Goal: Information Seeking & Learning: Learn about a topic

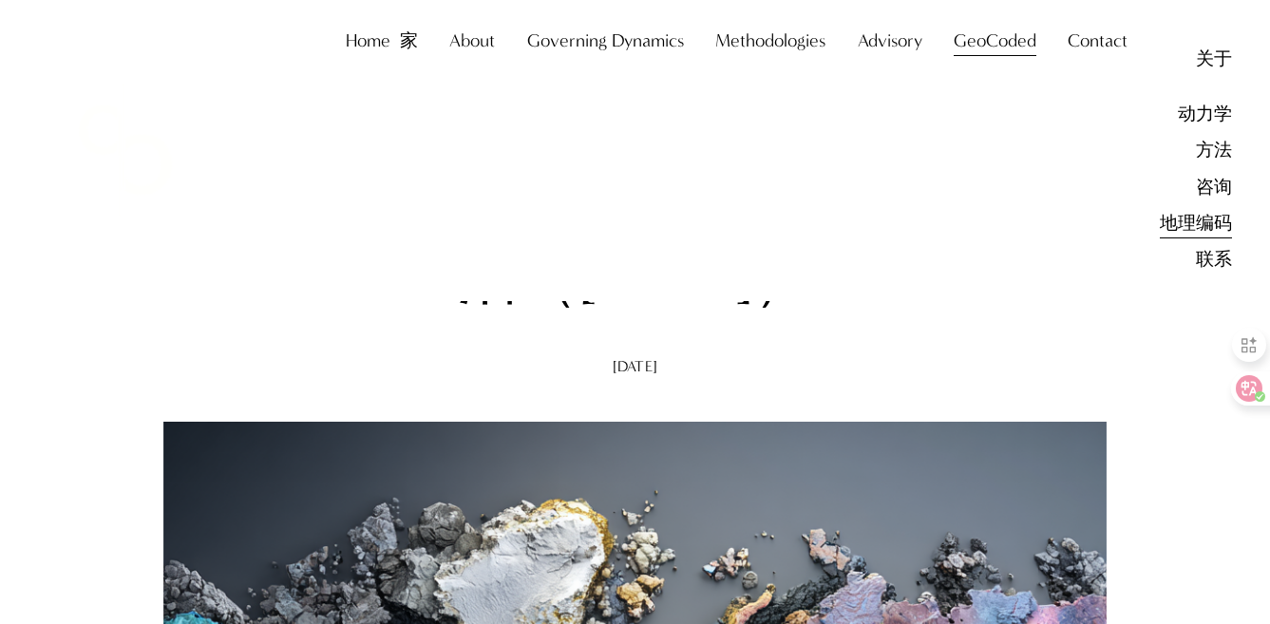
scroll to position [370, 0]
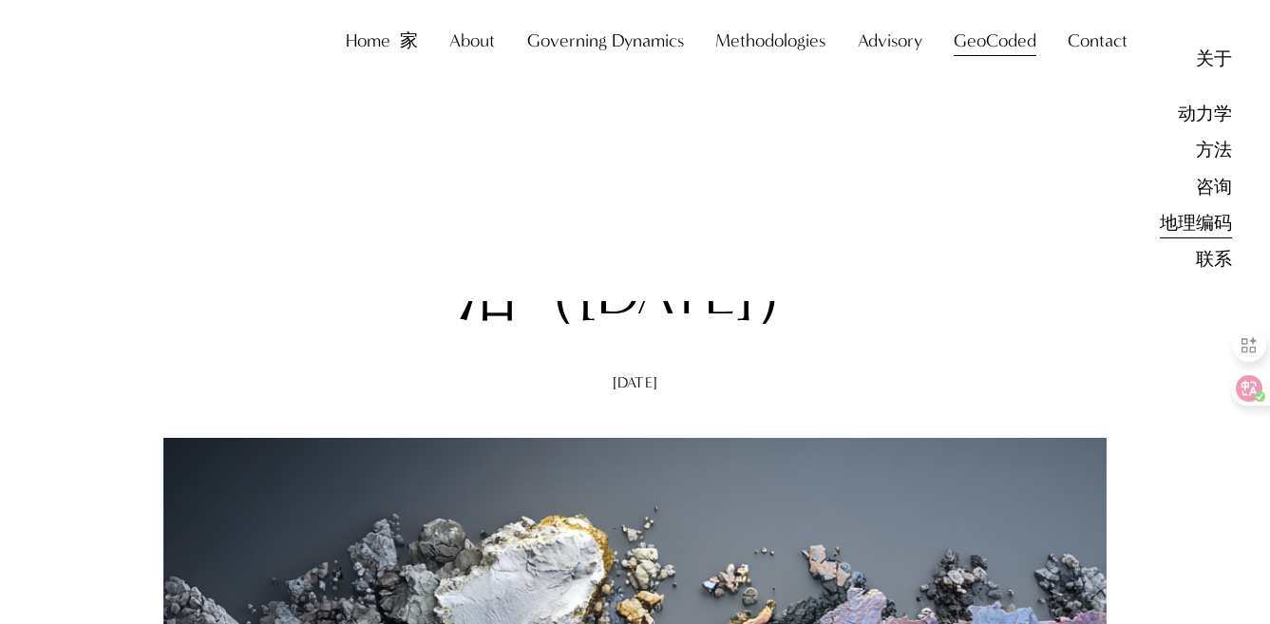
click at [0, 0] on font "关于本所" at bounding box center [0, 0] width 0 height 0
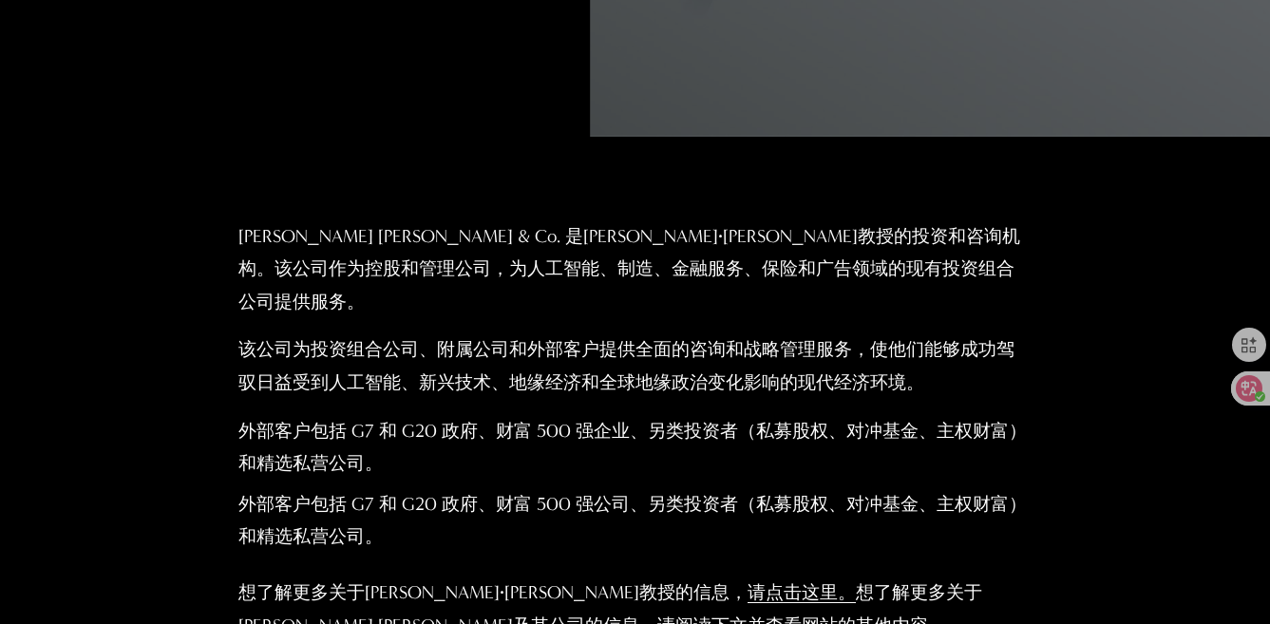
scroll to position [926, 0]
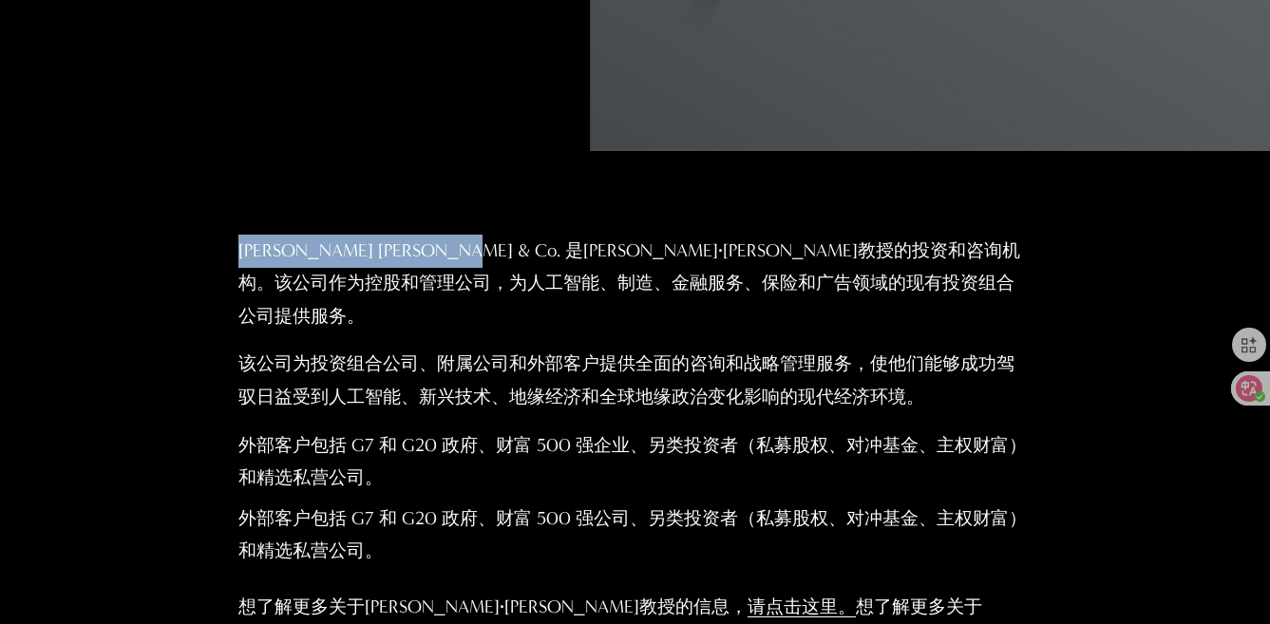
drag, startPoint x: 230, startPoint y: 202, endPoint x: 442, endPoint y: 206, distance: 211.8
click at [442, 235] on div "Christopher Sanchez & Co. 是克里斯托弗·桑切斯教授的投资和咨询机构。该公司作为控股和管理公司，为人工智能、制造、金融服务、保险和广告…" at bounding box center [635, 470] width 1270 height 470
copy font "Christopher Sanchez & Co"
